Goal: Task Accomplishment & Management: Complete application form

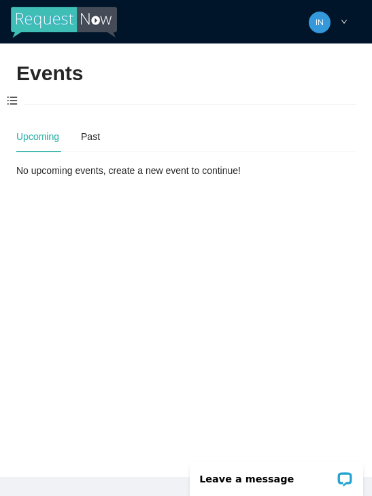
click at [15, 103] on span at bounding box center [12, 101] width 24 height 29
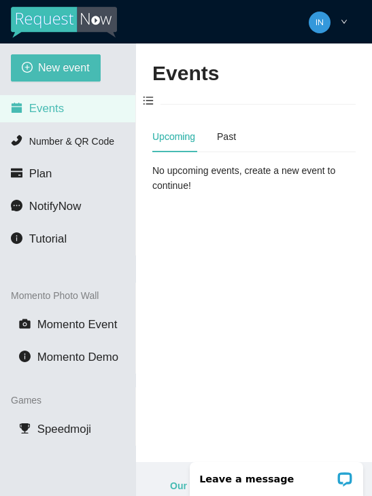
click at [69, 71] on span "New event" at bounding box center [64, 67] width 52 height 17
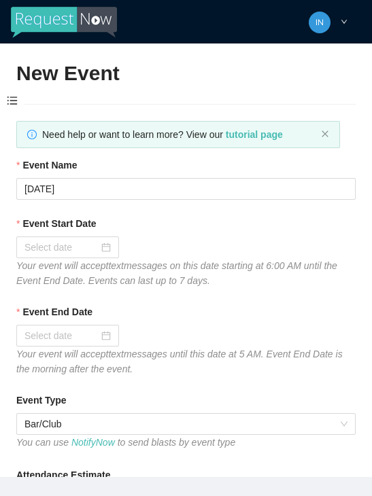
type textarea "[URL][DOMAIN_NAME]"
type textarea "Thanks for coming to Guitars and Cadillacs! Follow us on FB & IG @guitarsandcad…"
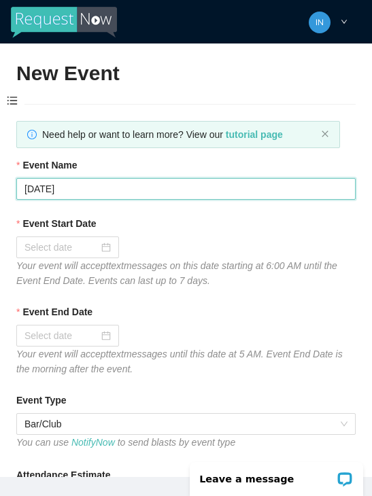
click at [188, 185] on input "[DATE]" at bounding box center [185, 189] width 339 height 22
type input "T"
type input "Fireball FRIDAYYY"
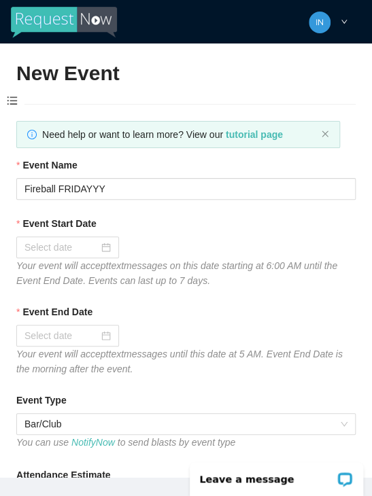
click at [103, 251] on div at bounding box center [67, 247] width 86 height 15
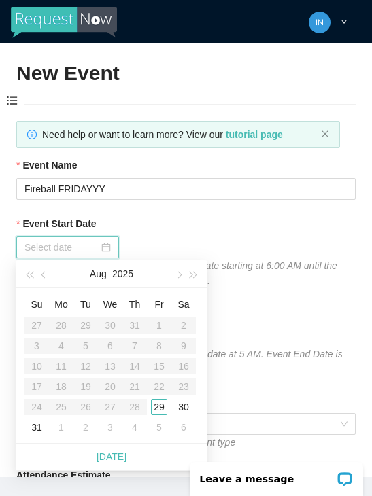
type input "[DATE]"
click at [162, 415] on td "29" at bounding box center [159, 407] width 24 height 20
type input "[DATE]"
type textarea "Thanks for coming to Guitars and Cadillacs! Follow us on FB & IG @guitarsandcad…"
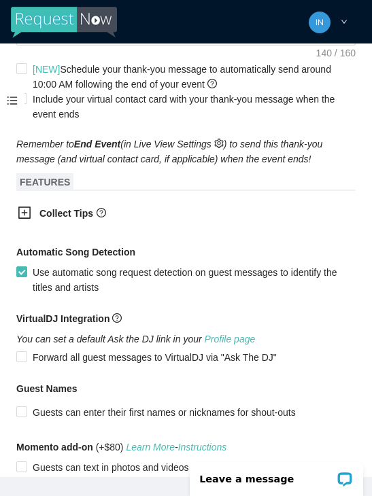
scroll to position [727, 0]
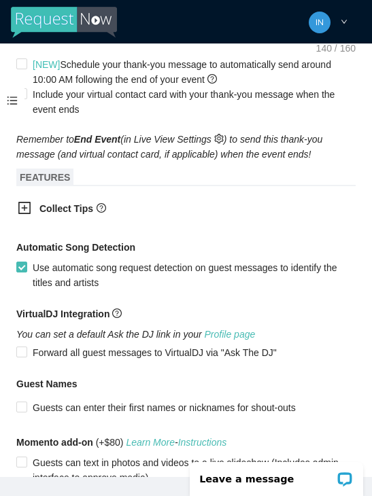
click at [24, 210] on icon "plus-square" at bounding box center [25, 208] width 14 height 14
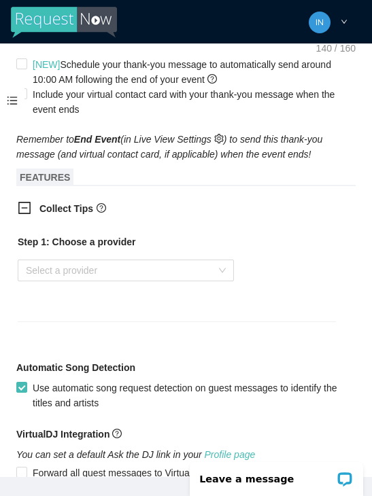
click at [198, 276] on input "search" at bounding box center [121, 270] width 190 height 20
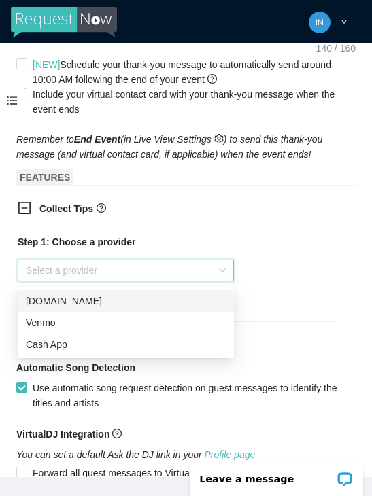
click at [161, 326] on div "Venmo" at bounding box center [126, 322] width 200 height 15
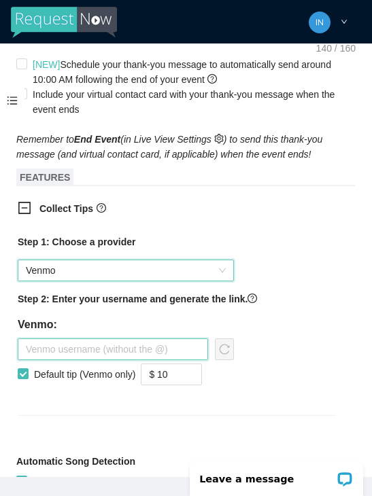
click at [156, 357] on input "text" at bounding box center [113, 349] width 190 height 22
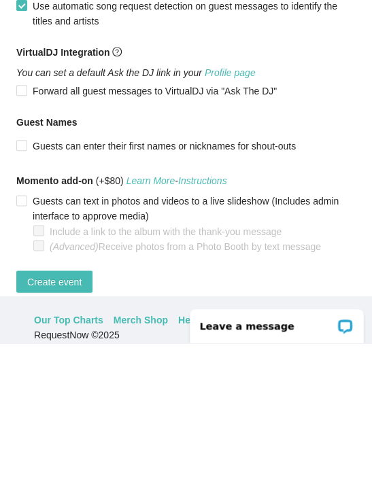
scroll to position [1021, 0]
type input "Jaala-nowlin"
click at [49, 427] on span "Create event" at bounding box center [54, 434] width 54 height 15
type textarea "Thanks for coming to Guitars and Cadillacs! Follow us on FB & IG @guitarsandcad…"
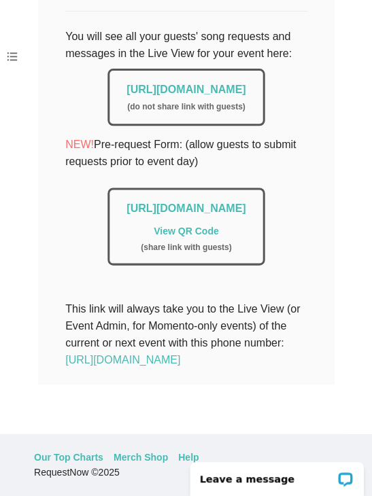
scroll to position [336, 0]
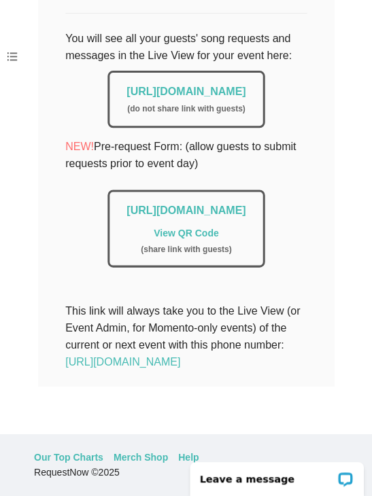
click at [242, 86] on link "[URL][DOMAIN_NAME]" at bounding box center [185, 92] width 119 height 12
